Goal: Task Accomplishment & Management: Complete application form

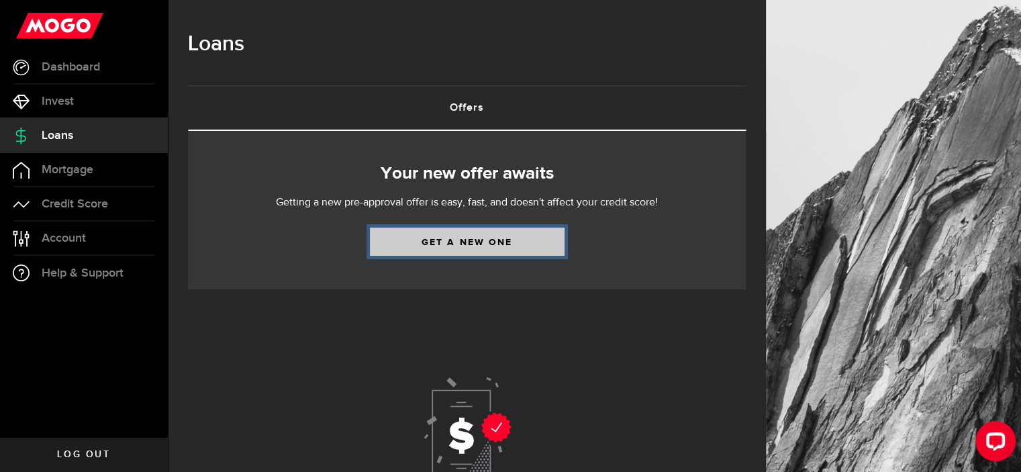
click at [398, 238] on link "Get a new one" at bounding box center [467, 242] width 195 height 28
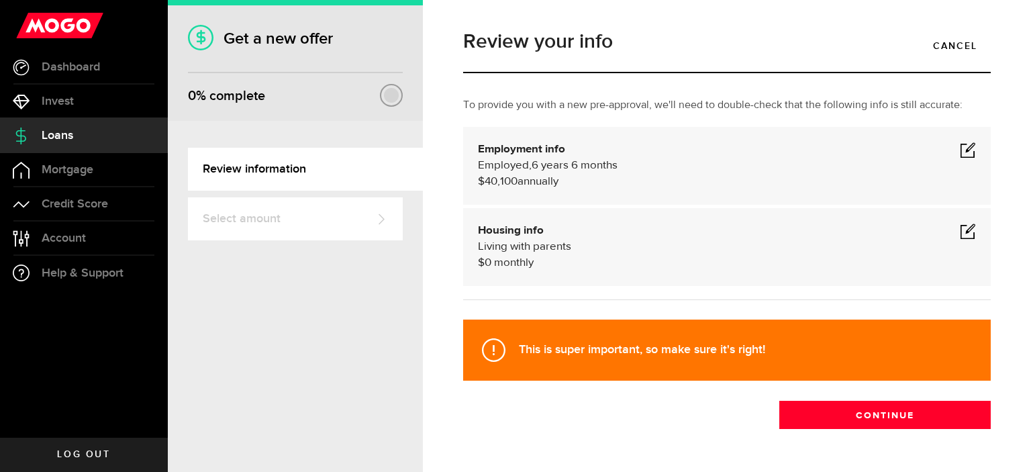
click at [960, 148] on span at bounding box center [968, 150] width 16 height 16
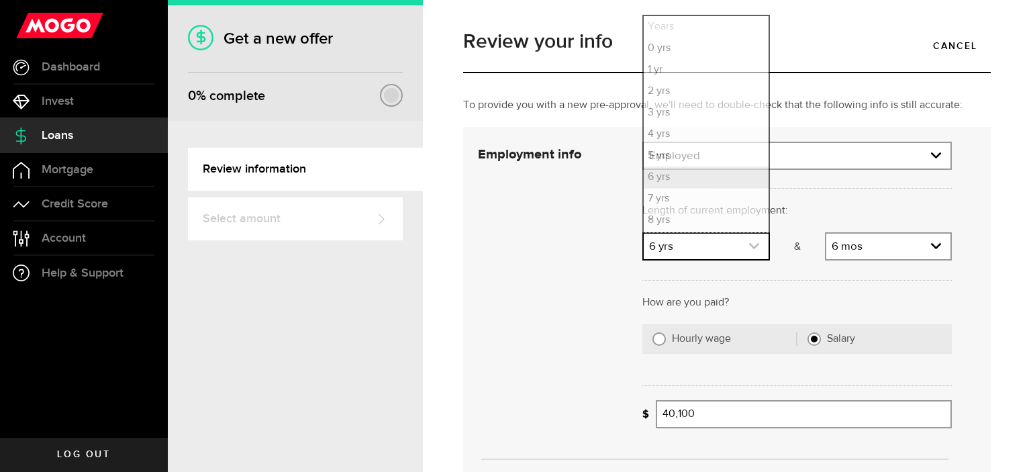
click at [696, 246] on link "expand select" at bounding box center [706, 247] width 124 height 26
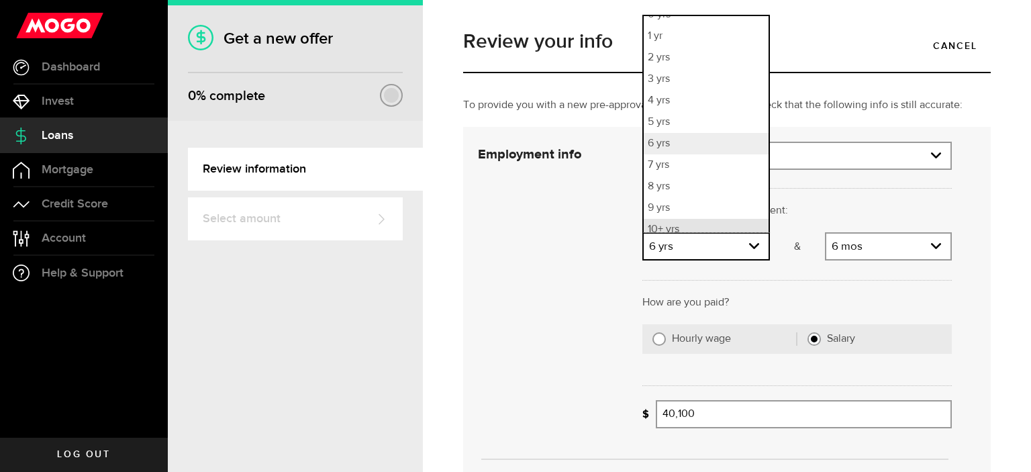
scroll to position [41, 0]
click at [693, 222] on li "10+ yrs" at bounding box center [706, 221] width 124 height 21
select select "10"
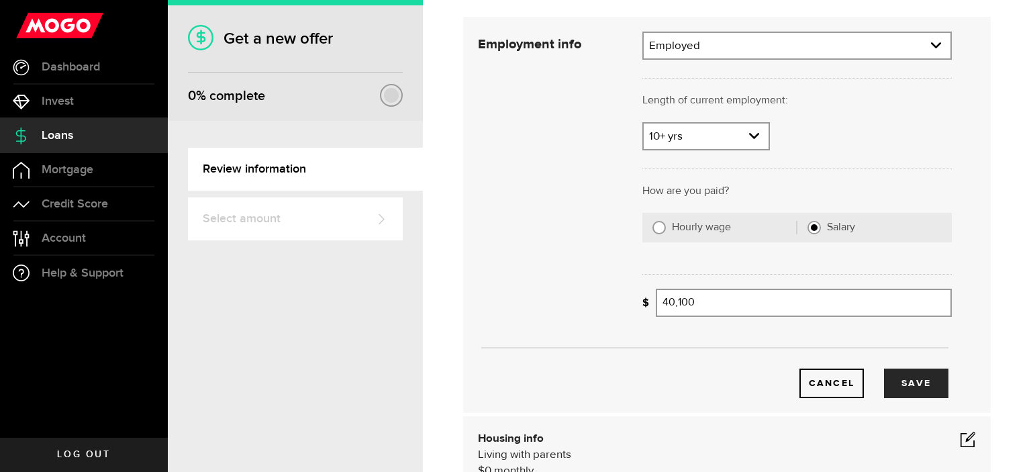
scroll to position [134, 0]
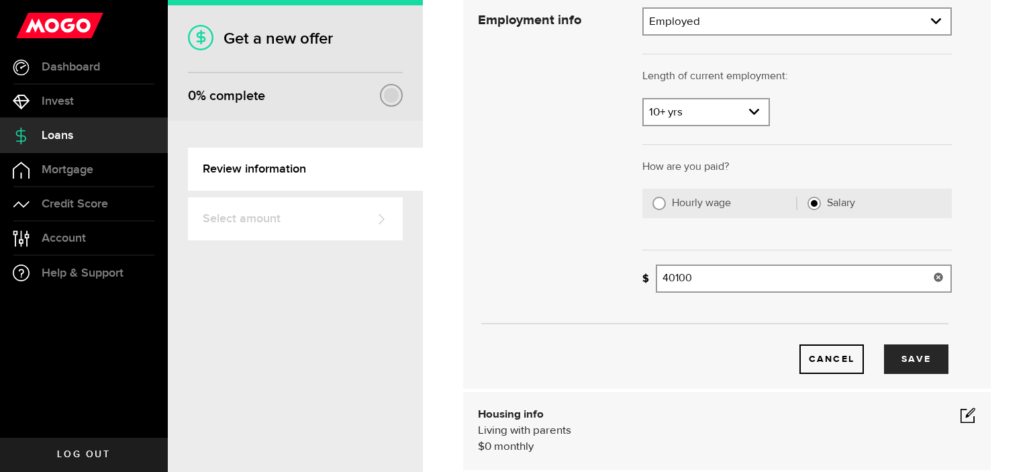
click at [725, 280] on input "40100" at bounding box center [804, 279] width 296 height 28
click at [739, 239] on div at bounding box center [797, 248] width 330 height 33
drag, startPoint x: 721, startPoint y: 279, endPoint x: 620, endPoint y: 286, distance: 101.6
click at [620, 286] on div "Employment info Employment type What's your employment situation like? Employed…" at bounding box center [715, 190] width 494 height 367
type input "79,500"
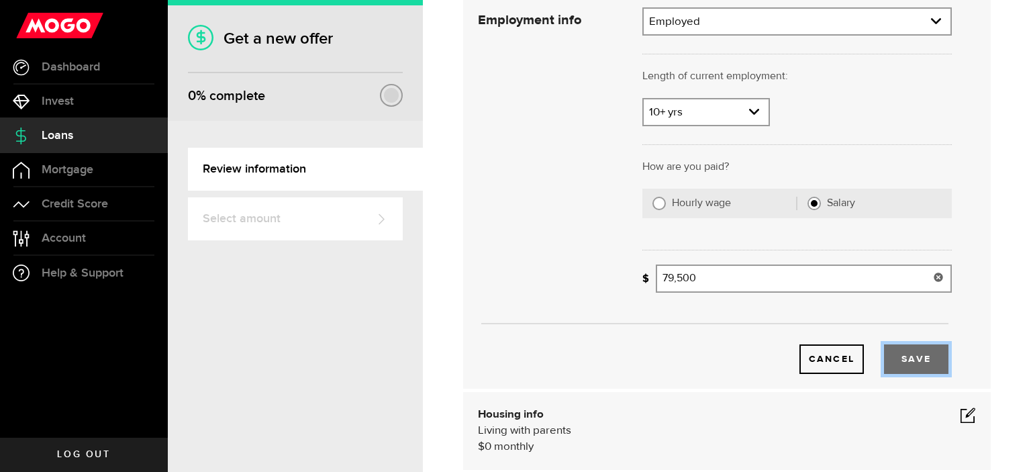
click at [920, 361] on button "Save" at bounding box center [916, 359] width 64 height 30
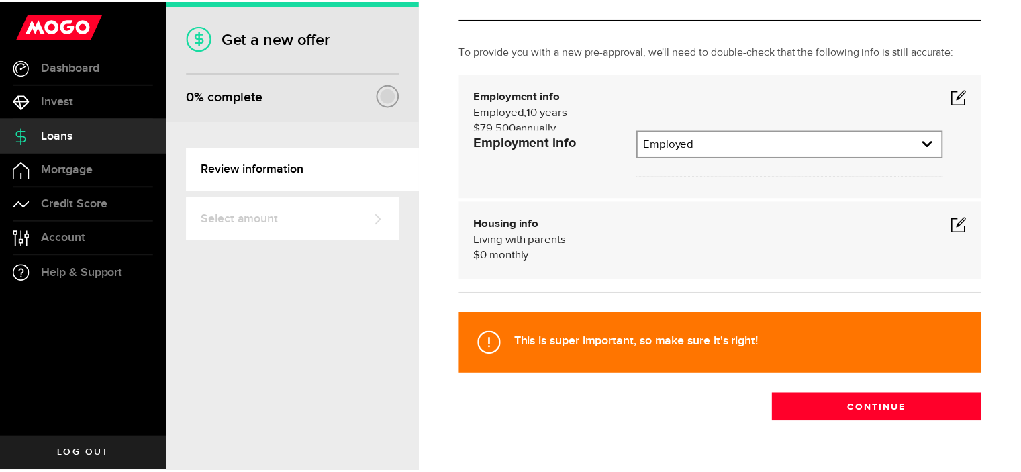
scroll to position [42, 0]
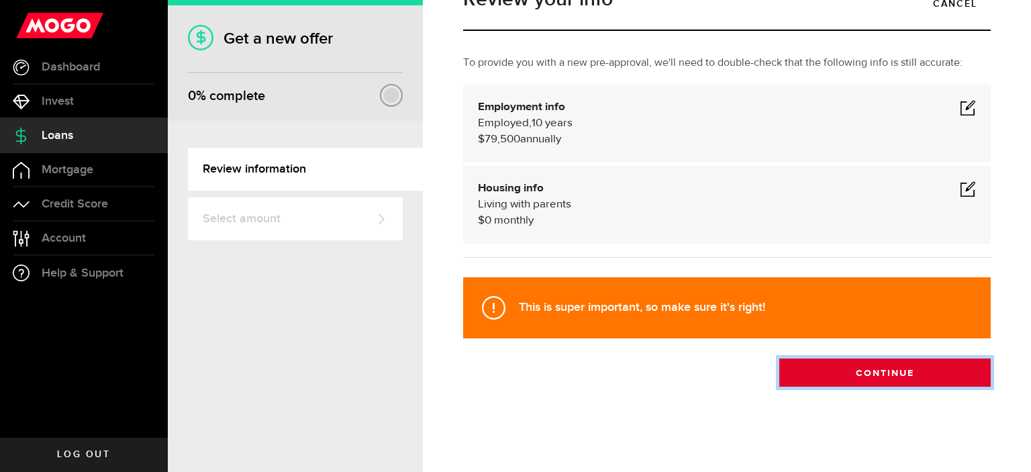
click at [808, 380] on button "Continue" at bounding box center [884, 373] width 211 height 28
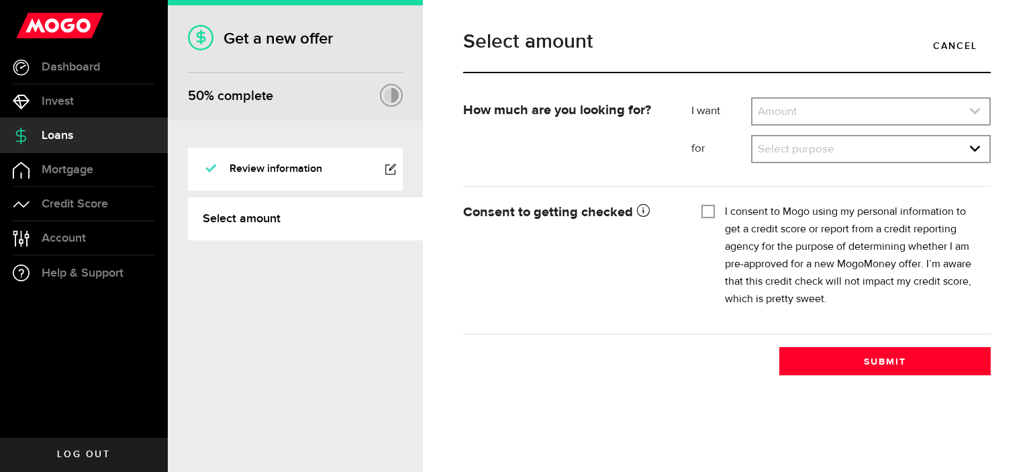
click at [804, 108] on link "expand select" at bounding box center [871, 112] width 237 height 26
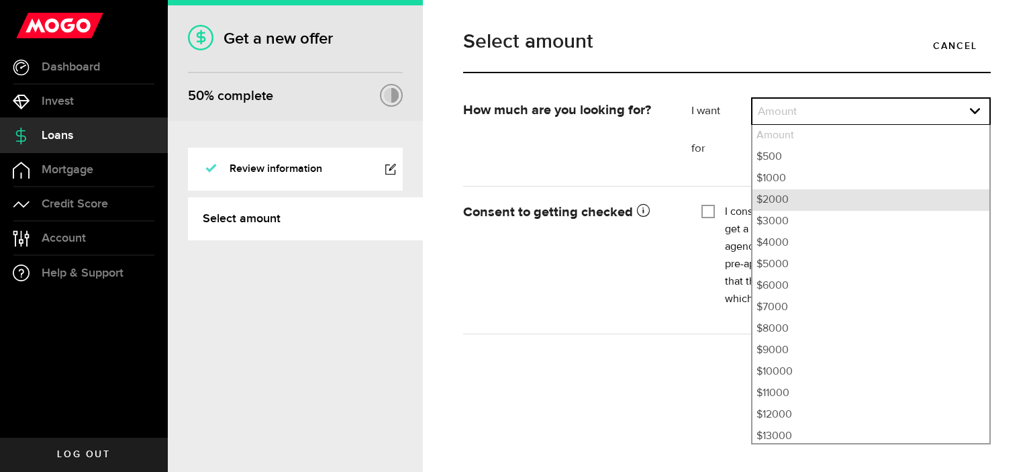
click at [800, 193] on li "$2000" at bounding box center [871, 199] width 237 height 21
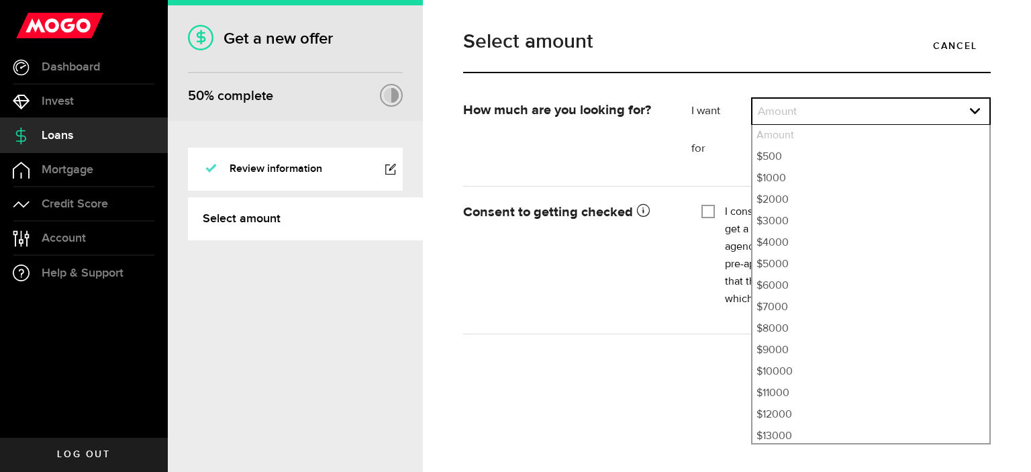
select select "2000"
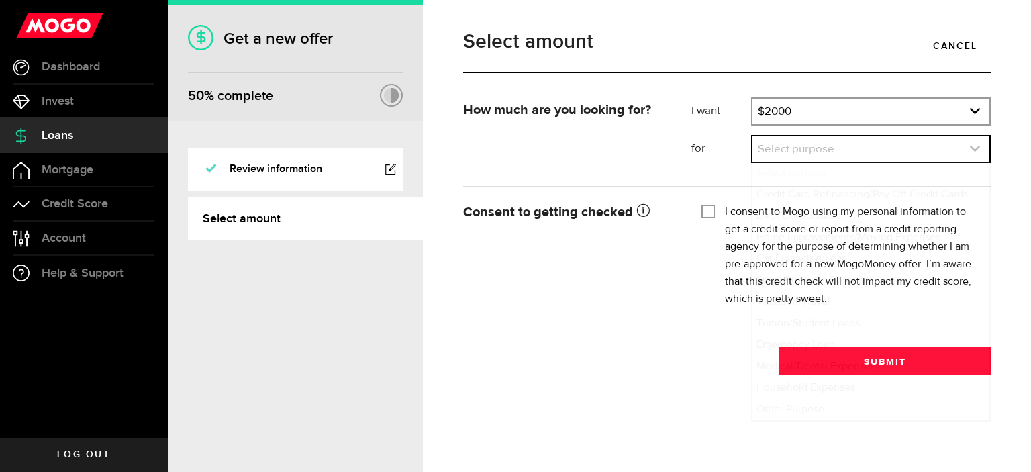
click at [800, 152] on link "expand select" at bounding box center [871, 149] width 237 height 26
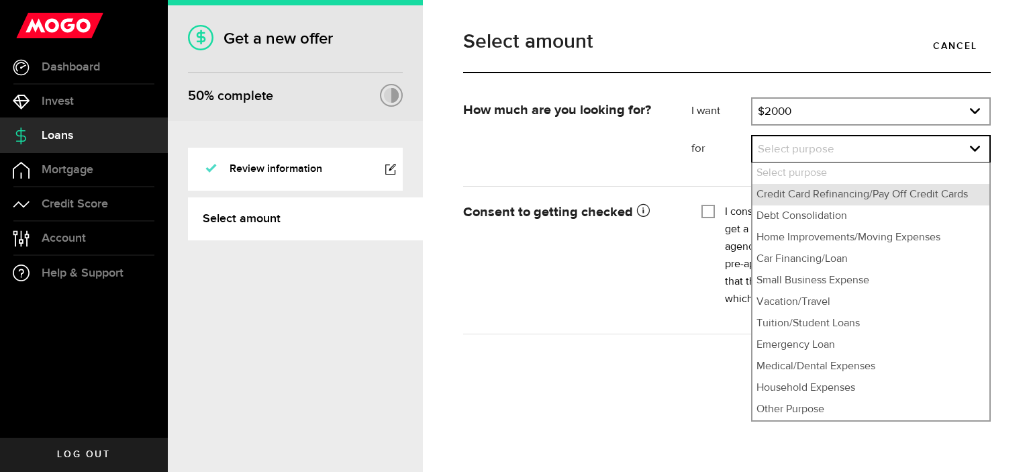
click at [807, 197] on li "Credit Card Refinancing/Pay Off Credit Cards" at bounding box center [871, 194] width 237 height 21
select select "Credit Card Refinancing/Pay Off Credit Cards"
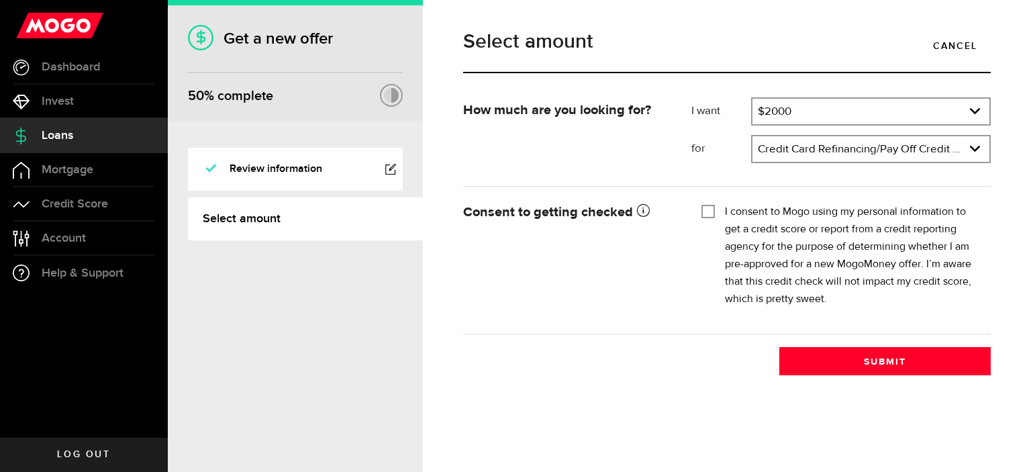
click at [779, 219] on label "I consent to Mogo using my personal information to get a credit score or report…" at bounding box center [853, 255] width 256 height 105
click at [715, 217] on input "I consent to Mogo using my personal information to get a credit score or report…" at bounding box center [708, 209] width 13 height 13
checkbox input "true"
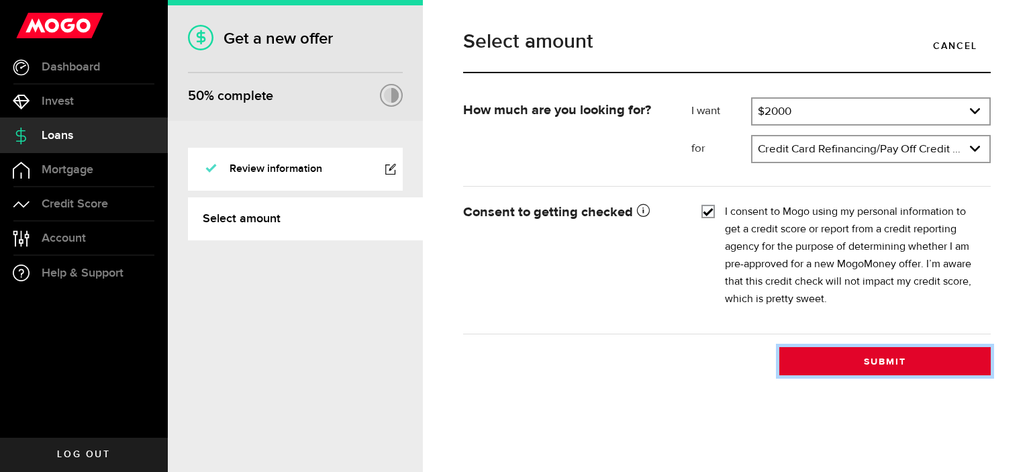
click at [833, 371] on button "Submit" at bounding box center [884, 361] width 211 height 28
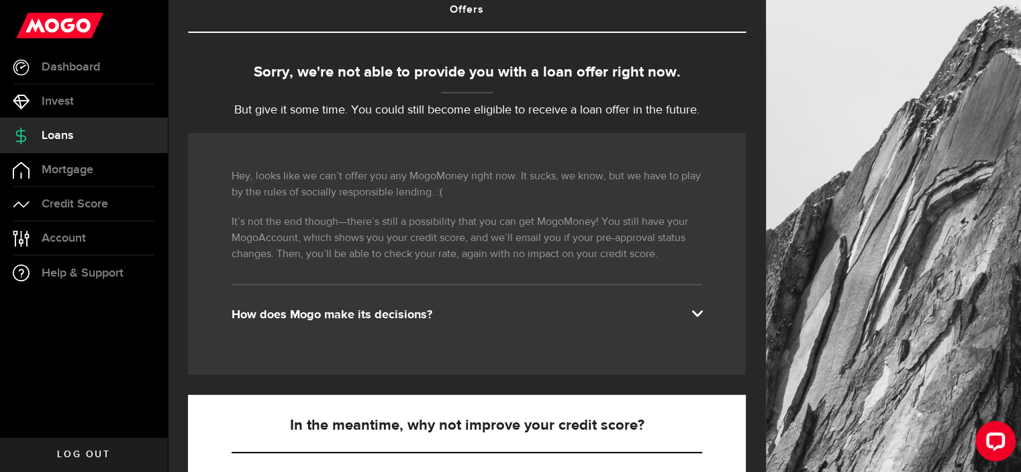
scroll to position [134, 0]
